Goal: Find specific page/section: Find specific page/section

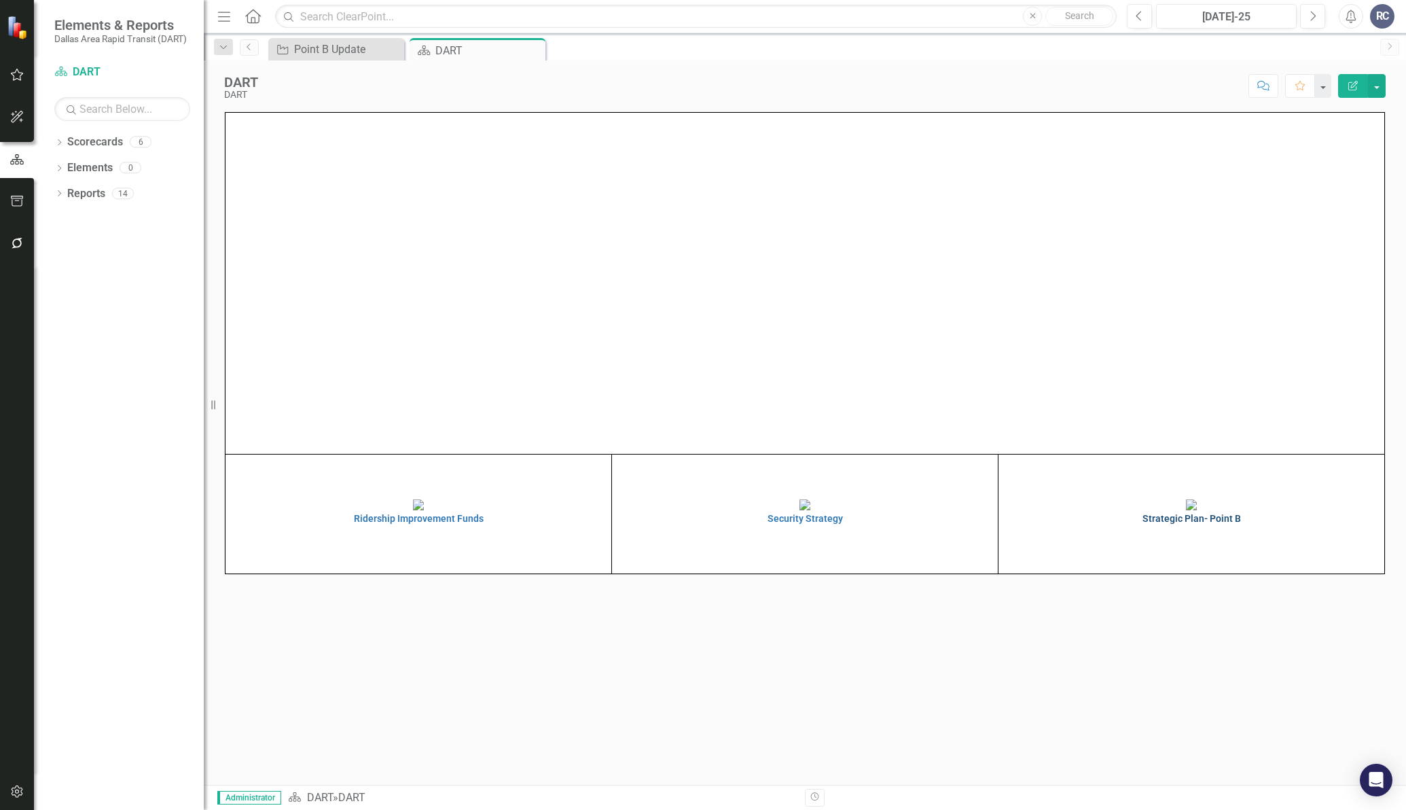
click at [1186, 510] on img at bounding box center [1191, 504] width 11 height 11
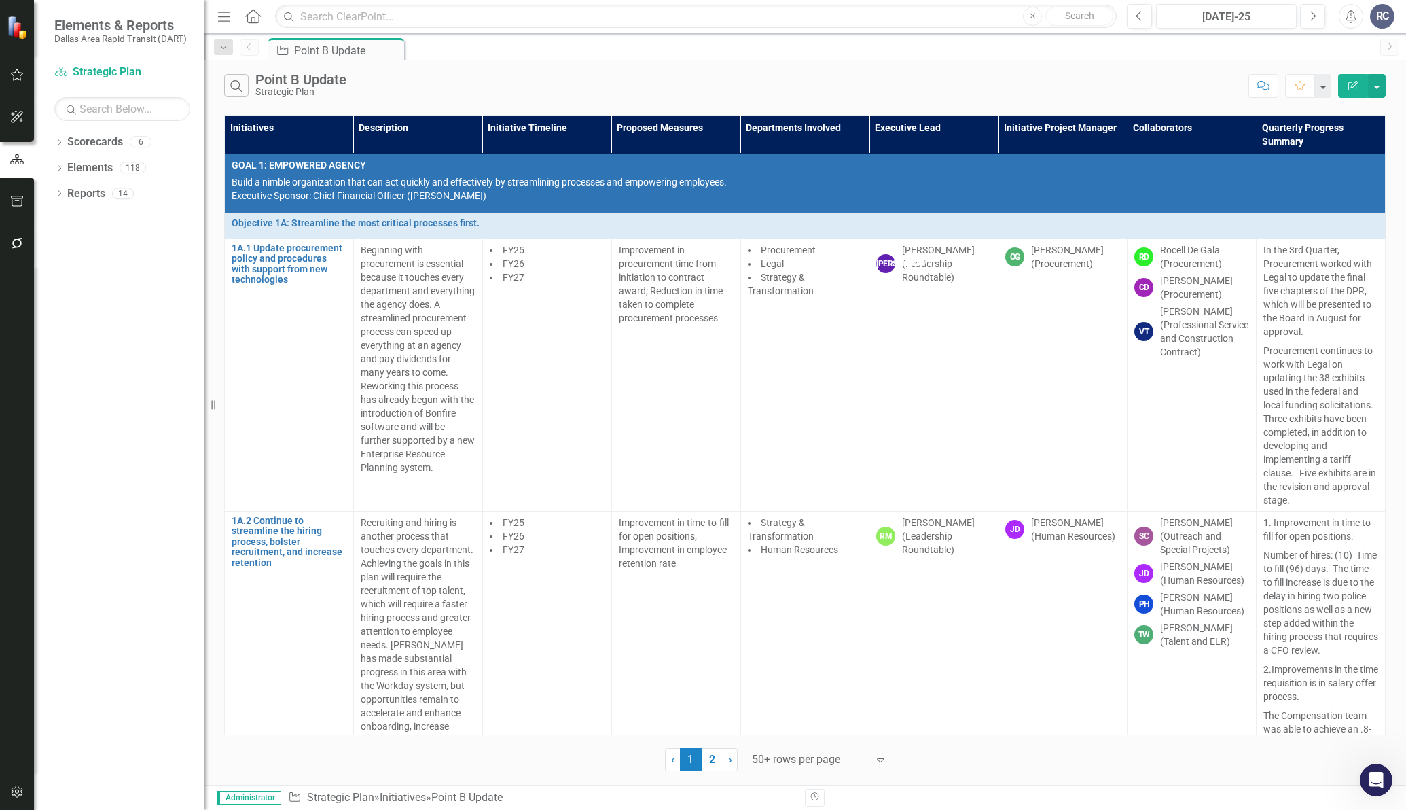
scroll to position [2532, 0]
